Goal: Information Seeking & Learning: Learn about a topic

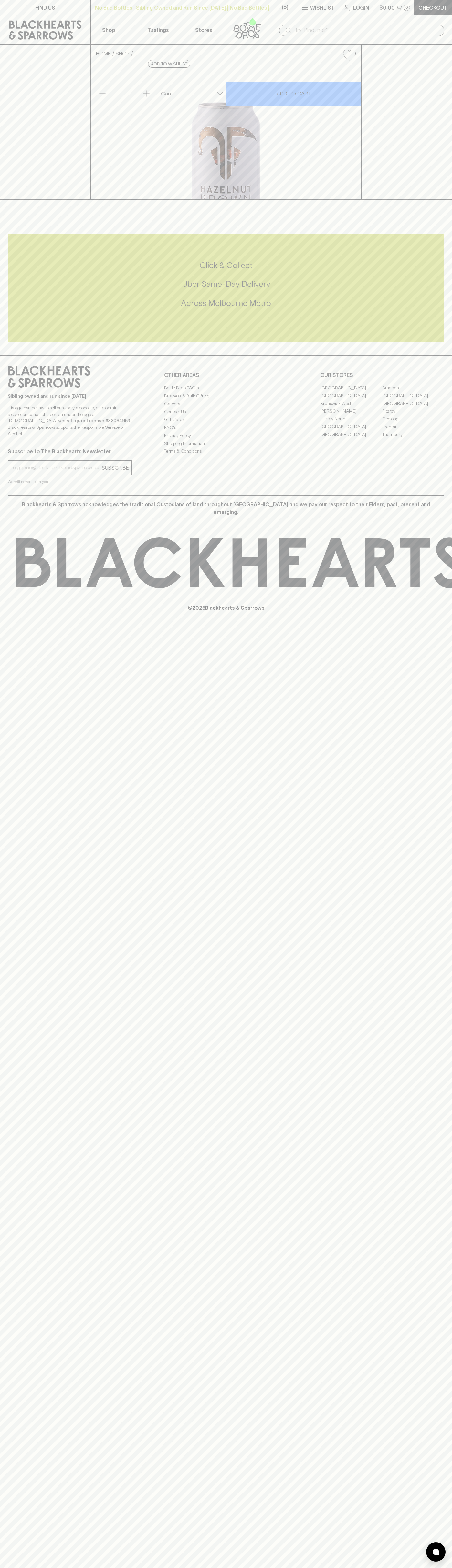
click at [244, 24] on icon at bounding box center [247, 28] width 37 height 21
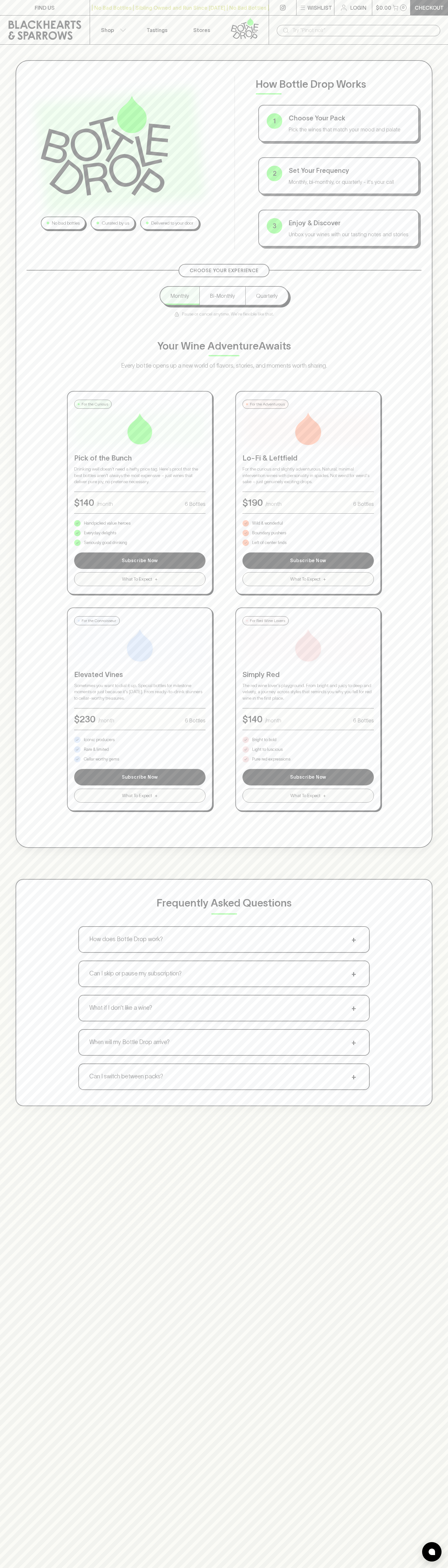
click at [130, 1572] on html "FIND US | No Bad Bottles | Sibling Owned and Run Since 2006 | No Bad Bottles | …" at bounding box center [224, 1014] width 448 height 2028
click at [19, 1269] on div "No bad bottles Curated by us Delivered to your door How Bottle Drop Works 1 Cho…" at bounding box center [224, 829] width 448 height 1568
click at [271, 759] on p "Pure red expressions" at bounding box center [271, 759] width 38 height 7
